Goal: Task Accomplishment & Management: Manage account settings

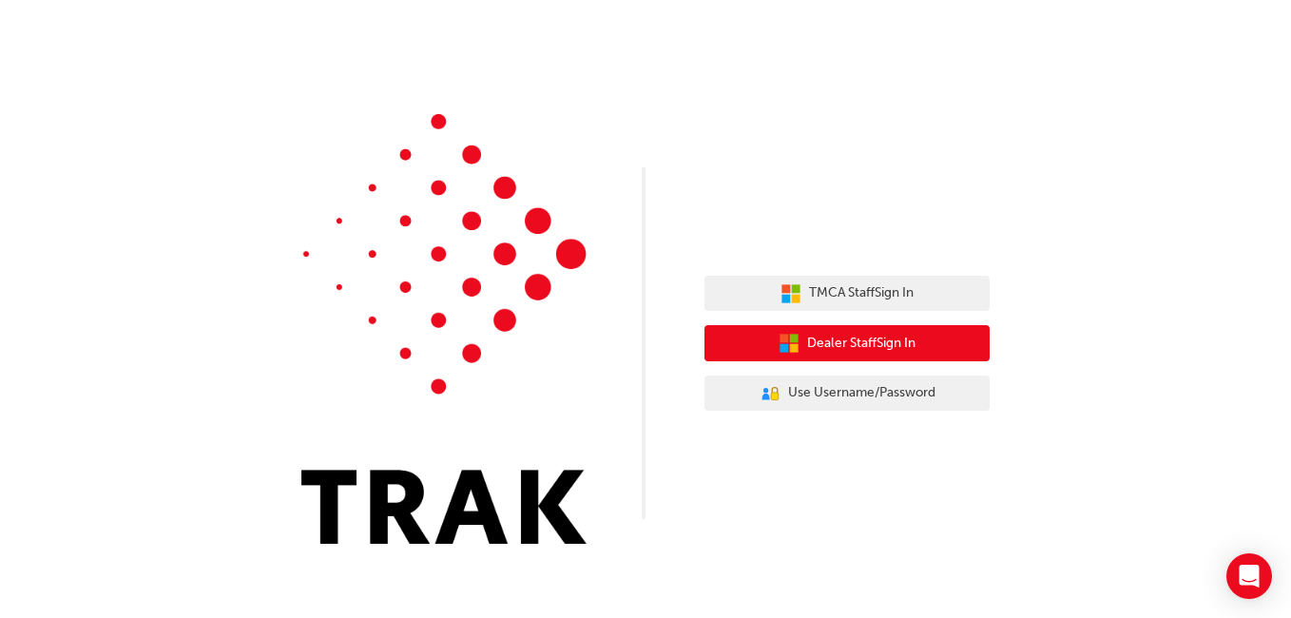
click at [853, 342] on span "Dealer Staff Sign In" at bounding box center [861, 344] width 108 height 22
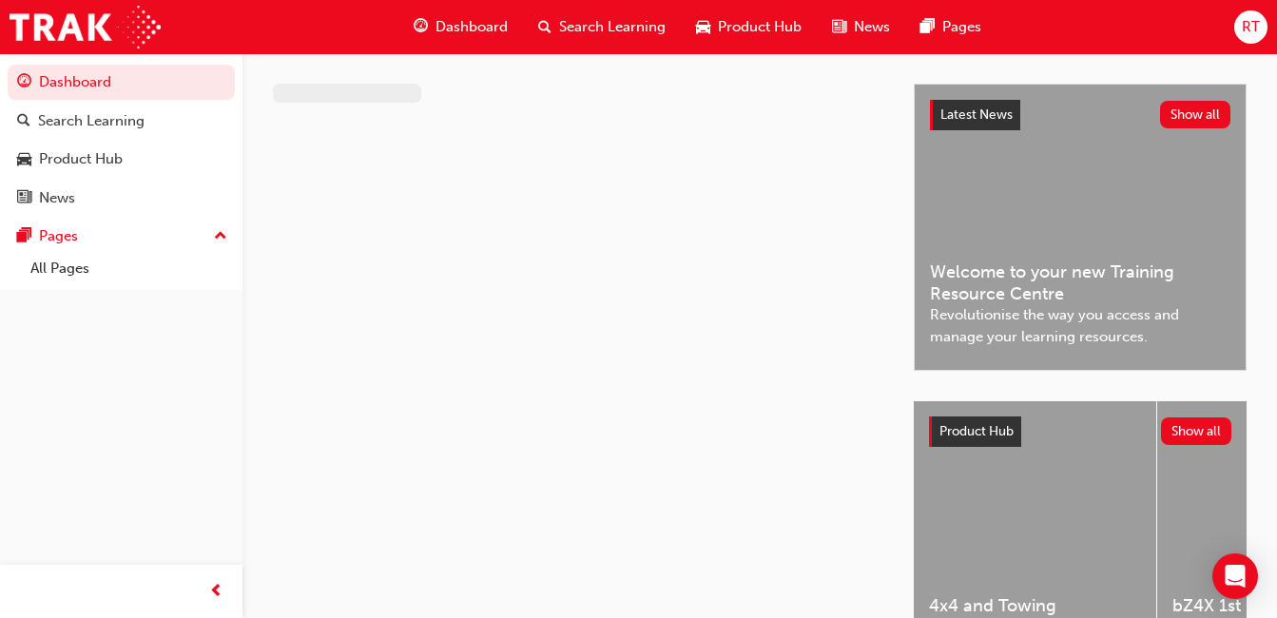
click at [1258, 27] on span "RT" at bounding box center [1251, 27] width 18 height 22
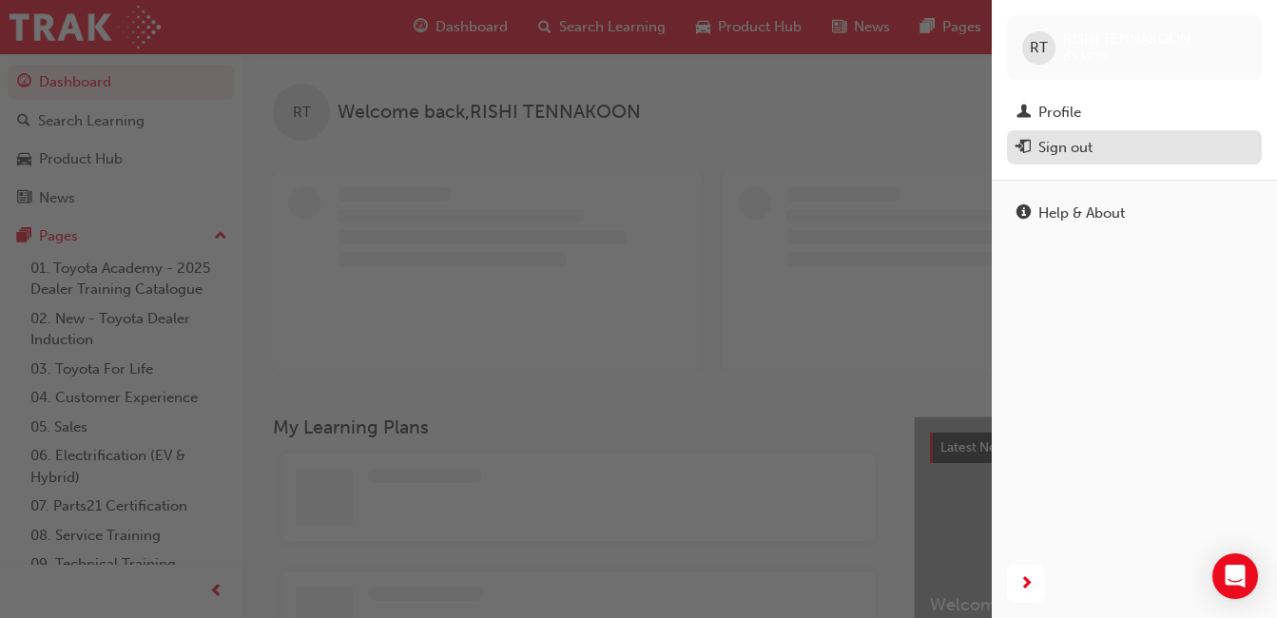
click at [1067, 142] on div "Sign out" at bounding box center [1065, 148] width 54 height 22
